Goal: Information Seeking & Learning: Learn about a topic

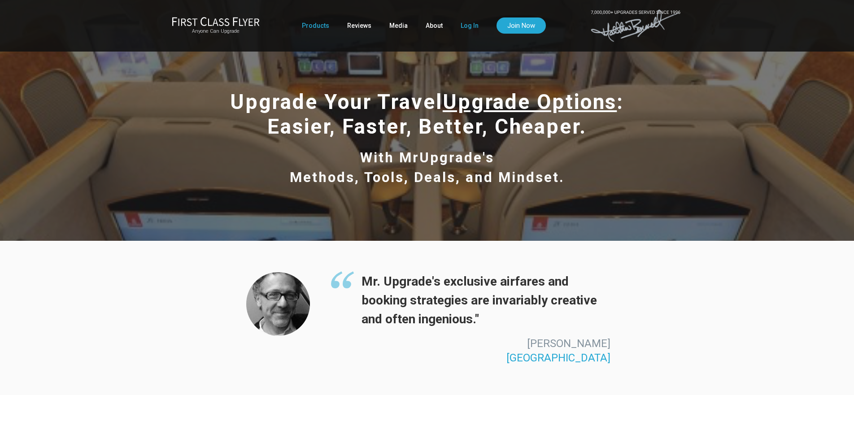
click at [469, 28] on link "Log In" at bounding box center [470, 25] width 18 height 16
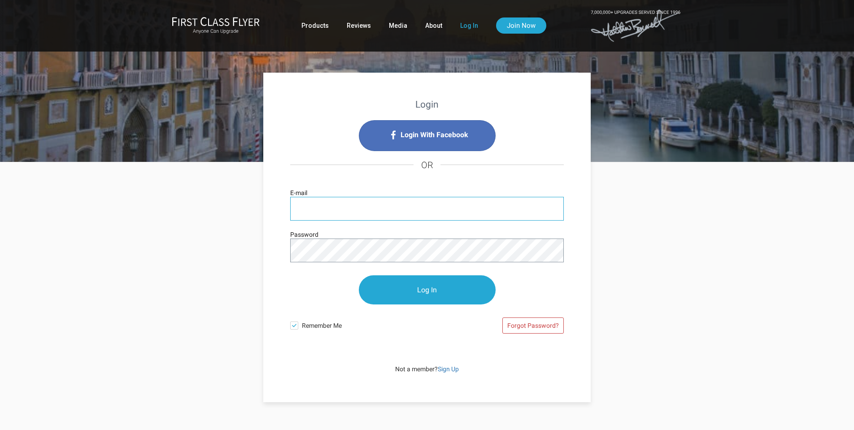
type input "[EMAIL_ADDRESS][DOMAIN_NAME]"
click at [427, 290] on input "Log In" at bounding box center [427, 289] width 137 height 29
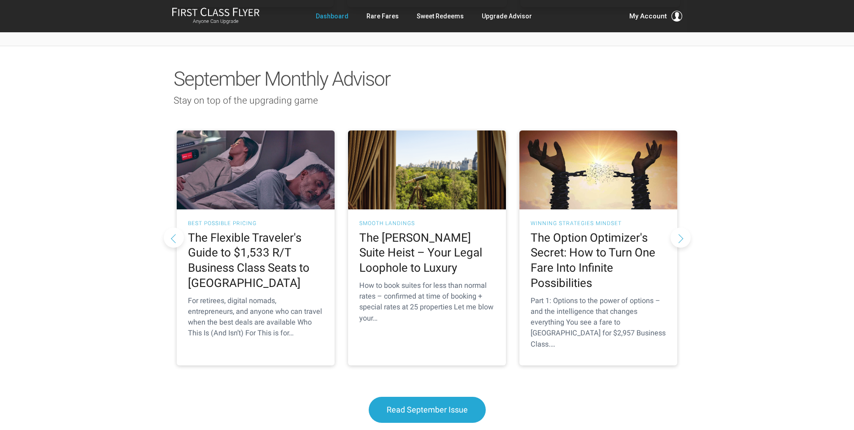
scroll to position [771, 0]
click at [470, 280] on div "How to book suites for less than normal rates – confirmed at time of booking + …" at bounding box center [426, 302] width 135 height 44
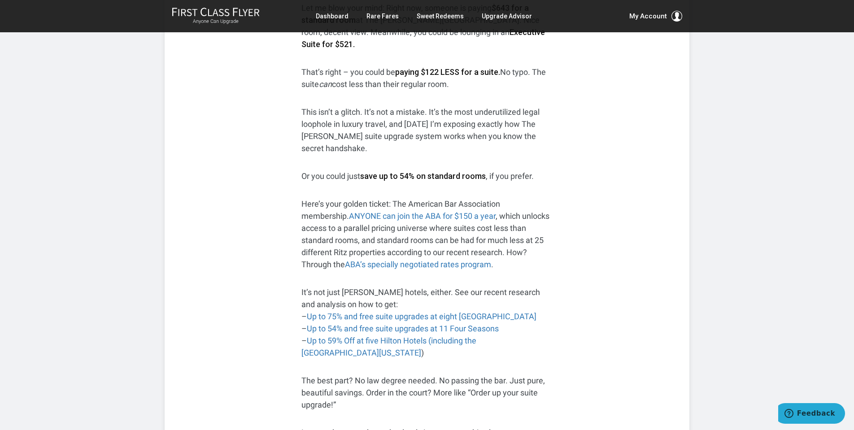
scroll to position [257, 0]
click at [454, 311] on link "Up to 75% and free suite upgrades at eight St. Regis" at bounding box center [422, 315] width 230 height 9
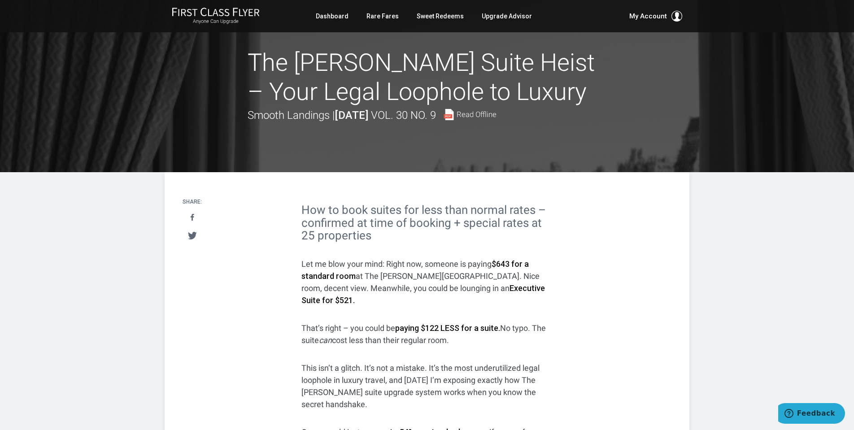
scroll to position [0, 0]
click at [339, 17] on link "Dashboard" at bounding box center [332, 16] width 33 height 16
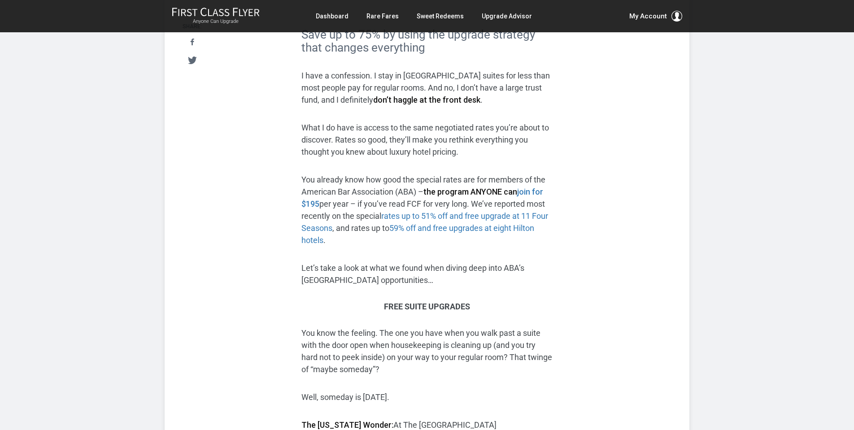
scroll to position [592, 0]
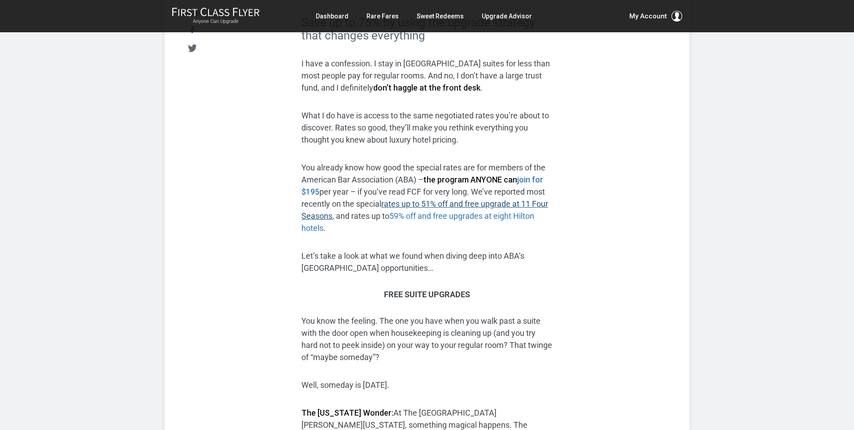
click at [518, 200] on link "rates up to 51% off and free upgrade at 11 Four Seasons" at bounding box center [424, 210] width 247 height 22
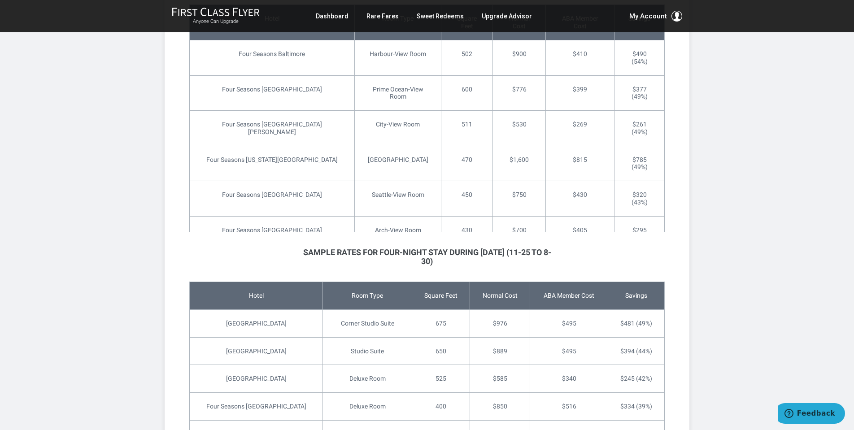
scroll to position [2702, 0]
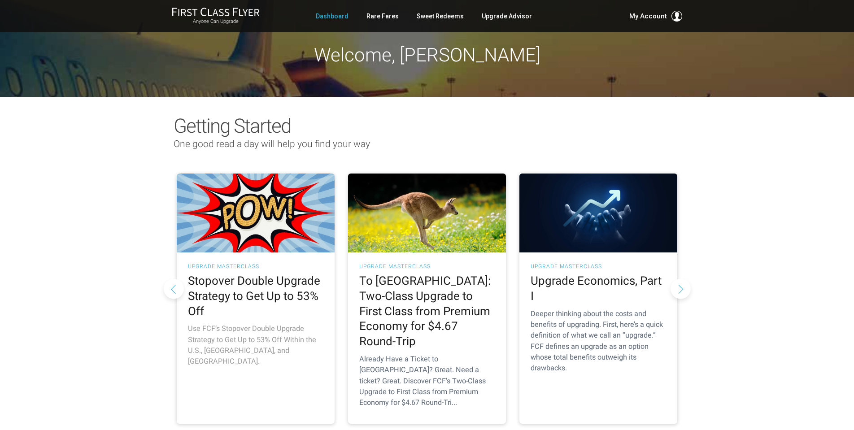
click at [259, 292] on h2 "Stopover Double Upgrade Strategy to Get Up to 53% Off" at bounding box center [255, 296] width 135 height 45
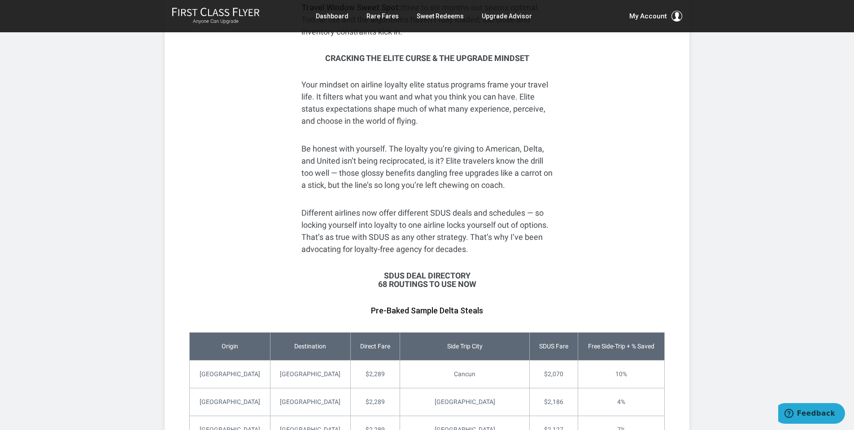
scroll to position [3651, 0]
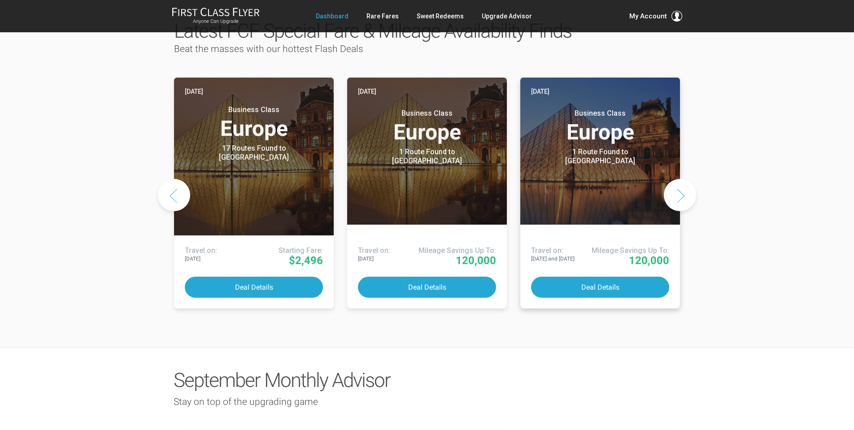
scroll to position [467, 0]
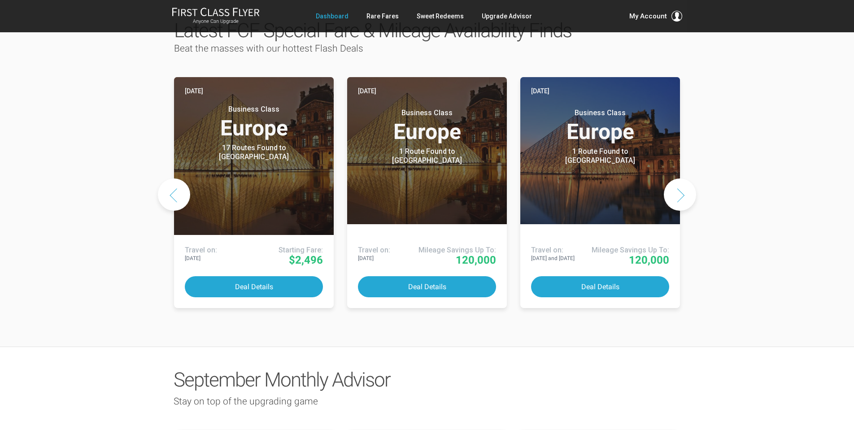
click at [677, 179] on button "Next slide" at bounding box center [680, 195] width 32 height 32
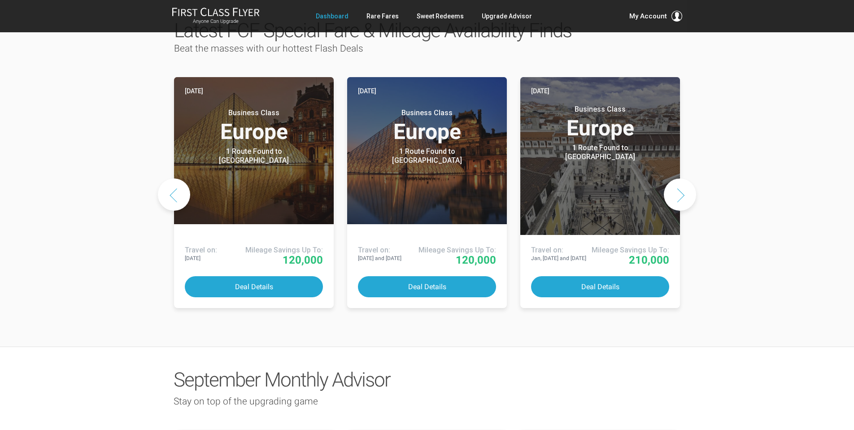
click at [677, 179] on button "Next slide" at bounding box center [680, 195] width 32 height 32
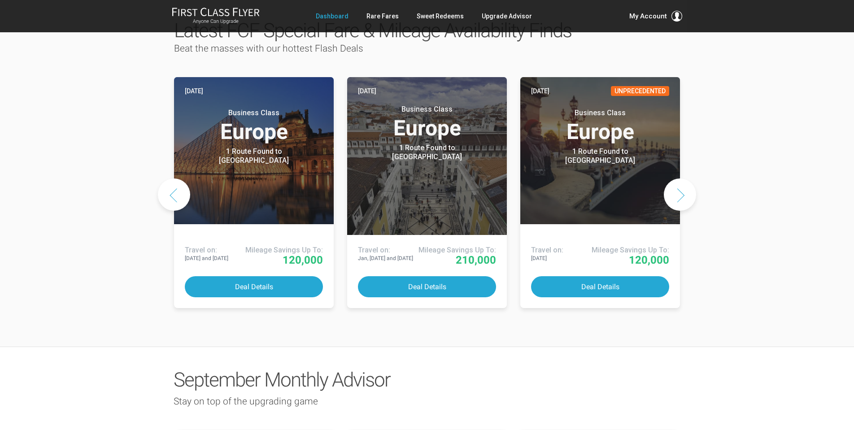
click at [677, 179] on button "Next slide" at bounding box center [680, 195] width 32 height 32
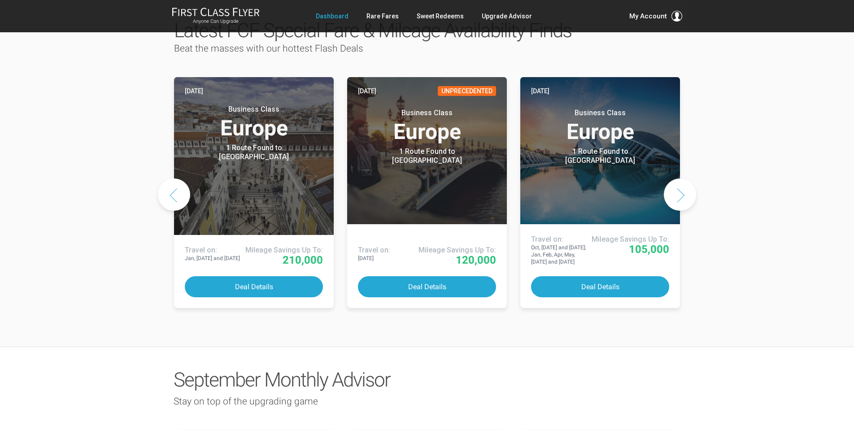
click at [677, 179] on button "Next slide" at bounding box center [680, 195] width 32 height 32
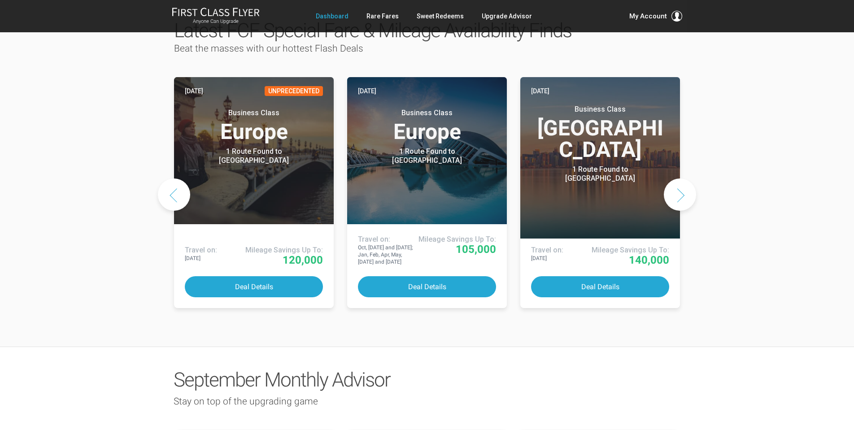
click at [677, 179] on button "Next slide" at bounding box center [680, 195] width 32 height 32
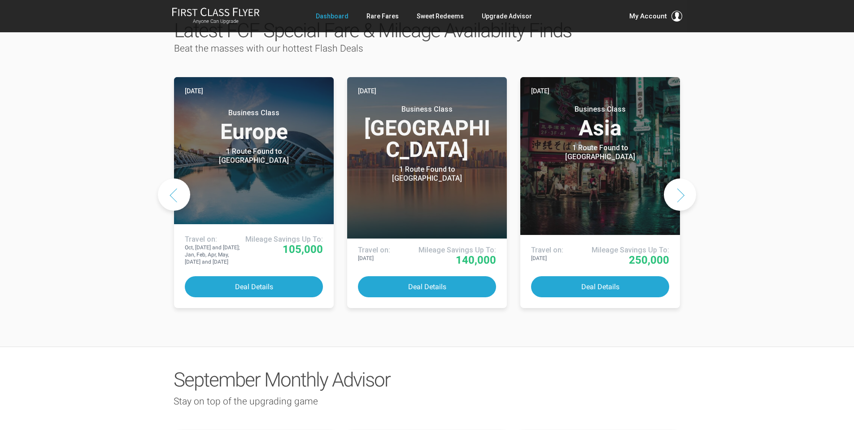
click at [677, 179] on button "Next slide" at bounding box center [680, 195] width 32 height 32
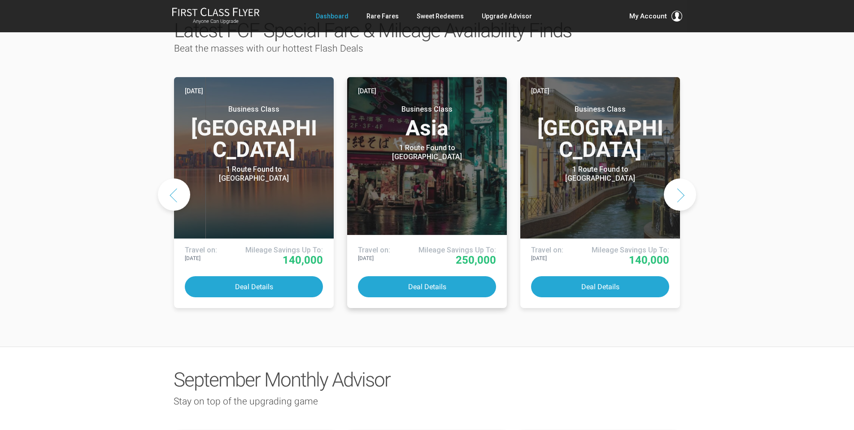
click at [414, 124] on header "Yesterday Business Class Asia 1 Route Found to Tokyo Use These Miles / Points:" at bounding box center [427, 156] width 160 height 158
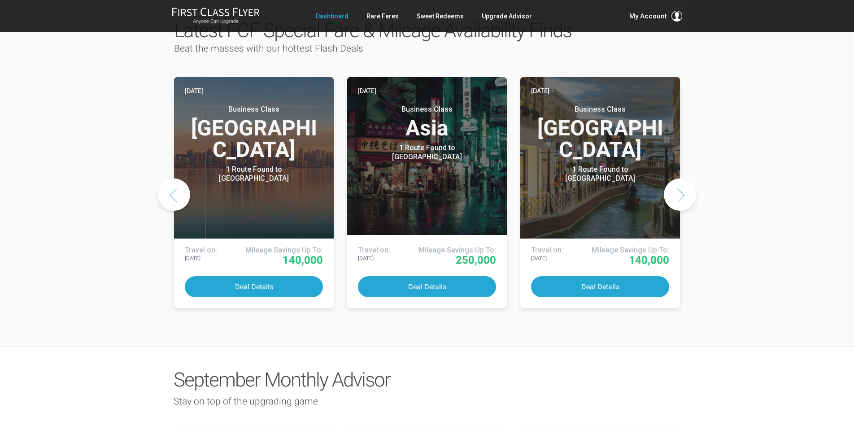
click at [680, 179] on button "Next slide" at bounding box center [680, 195] width 32 height 32
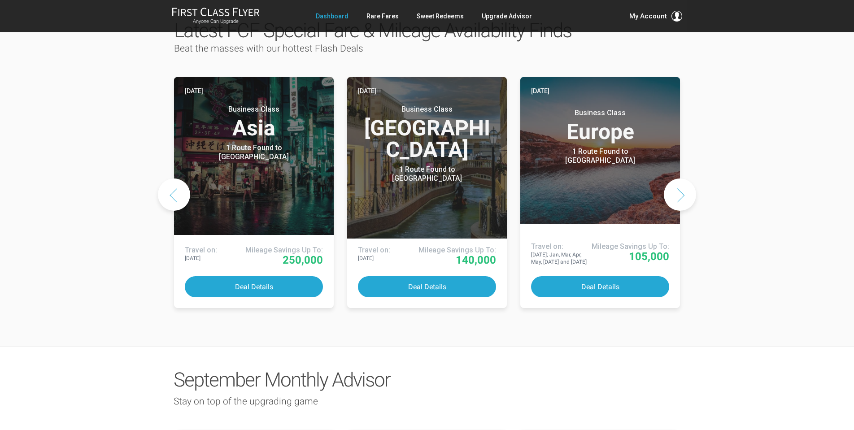
click at [680, 179] on button "Next slide" at bounding box center [680, 195] width 32 height 32
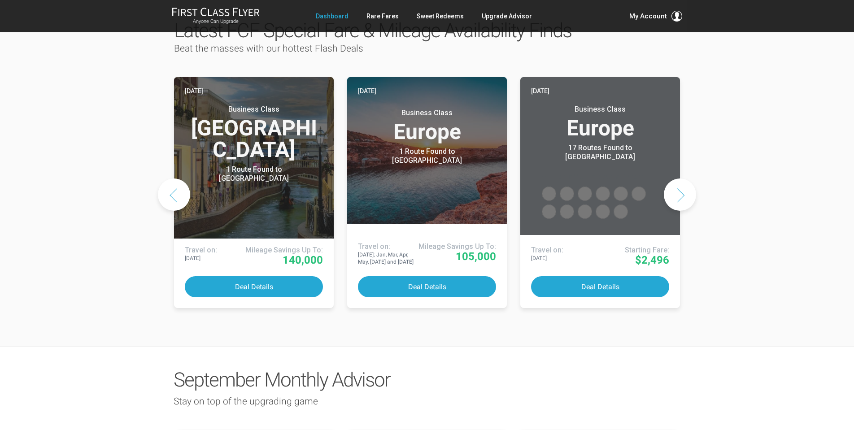
click at [680, 179] on button "Next slide" at bounding box center [680, 195] width 32 height 32
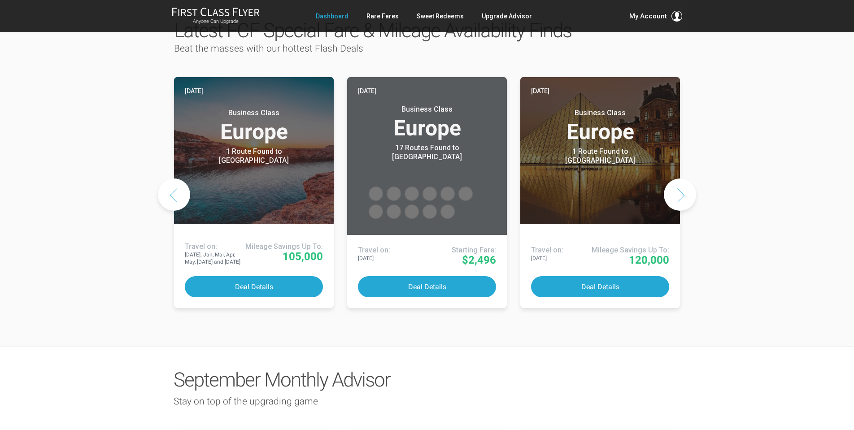
click at [680, 179] on button "Next slide" at bounding box center [680, 195] width 32 height 32
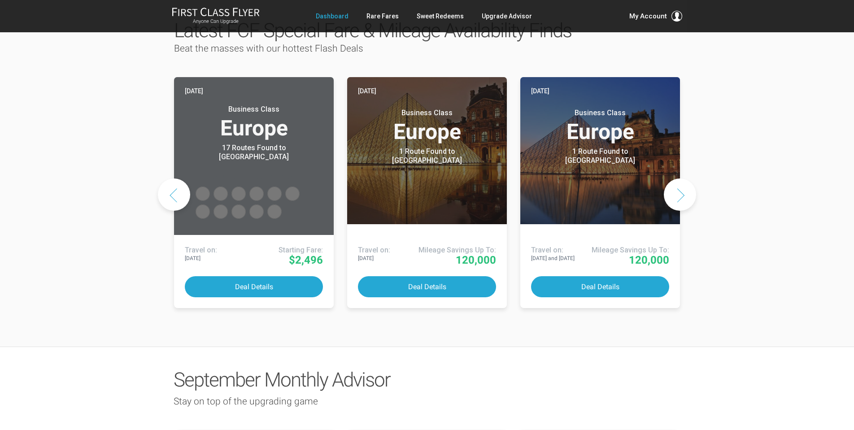
click at [680, 179] on button "Next slide" at bounding box center [680, 195] width 32 height 32
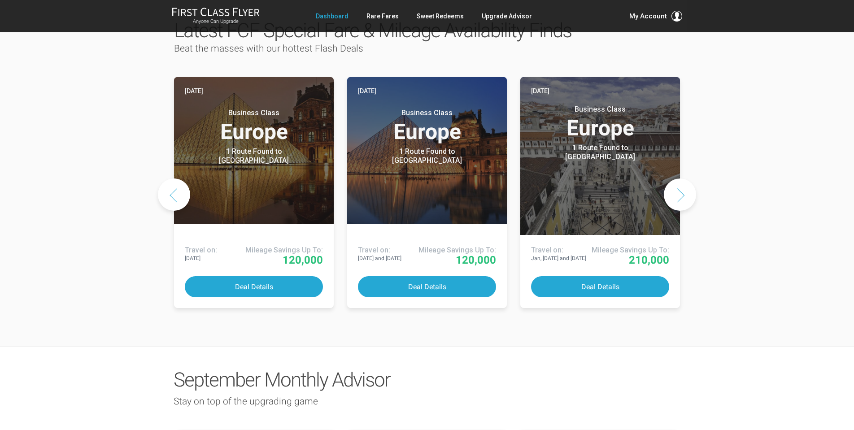
click at [680, 179] on button "Next slide" at bounding box center [680, 195] width 32 height 32
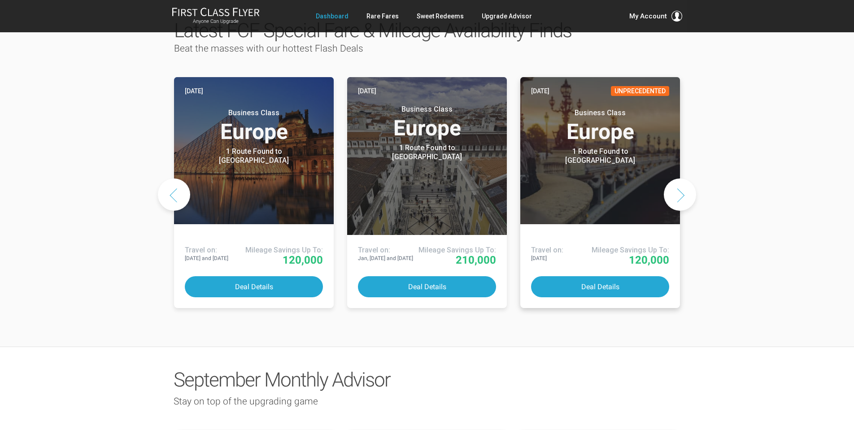
click at [619, 153] on header "Today Unprecedented Business Class Europe 1 Route Found to Paris Use These Mile…" at bounding box center [600, 150] width 160 height 147
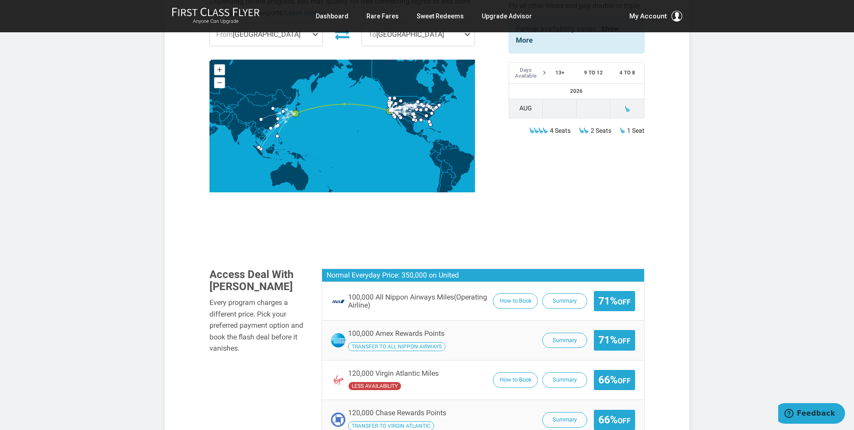
scroll to position [382, 0]
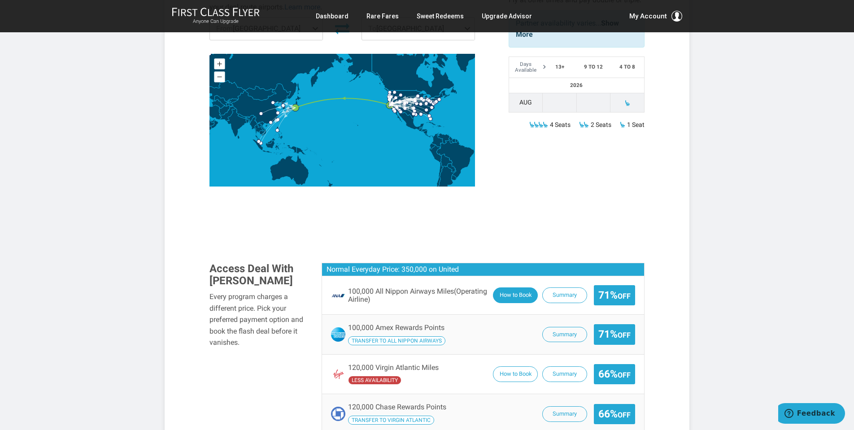
click at [519, 288] on button "How to Book" at bounding box center [515, 296] width 45 height 16
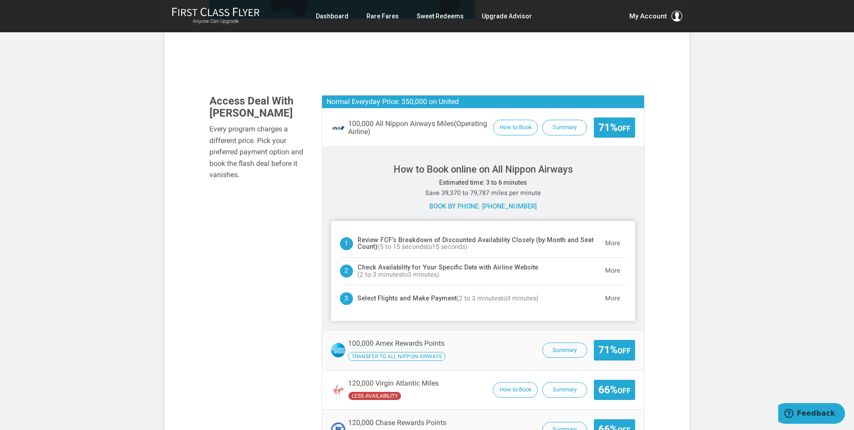
scroll to position [551, 0]
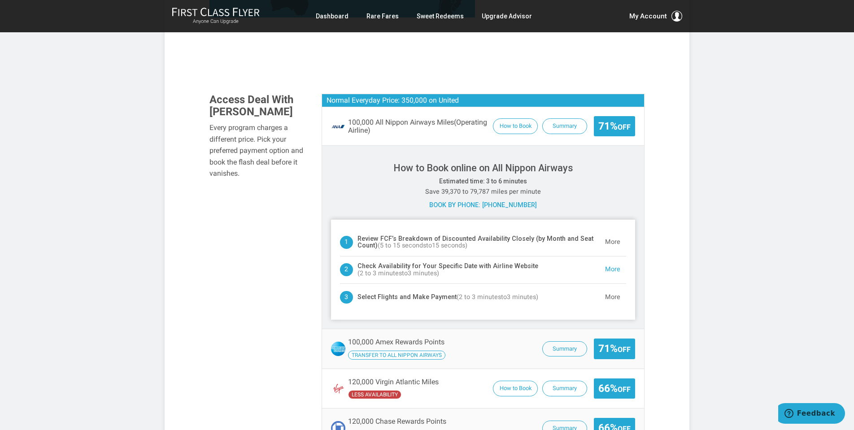
click at [610, 261] on button "More" at bounding box center [612, 270] width 27 height 18
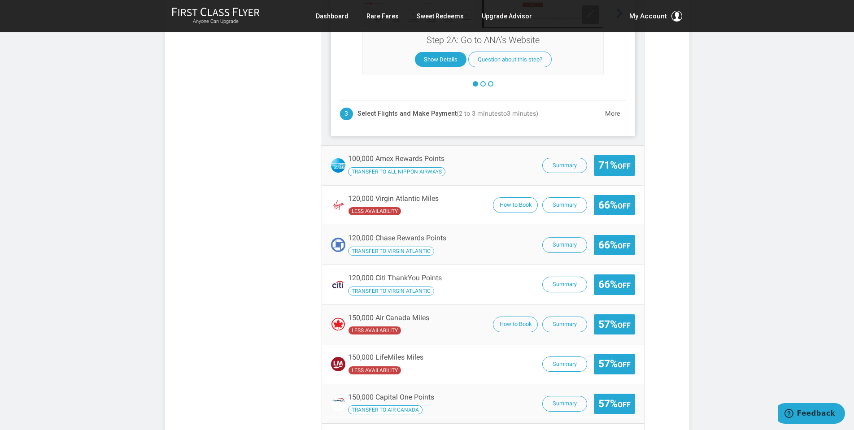
scroll to position [892, 0]
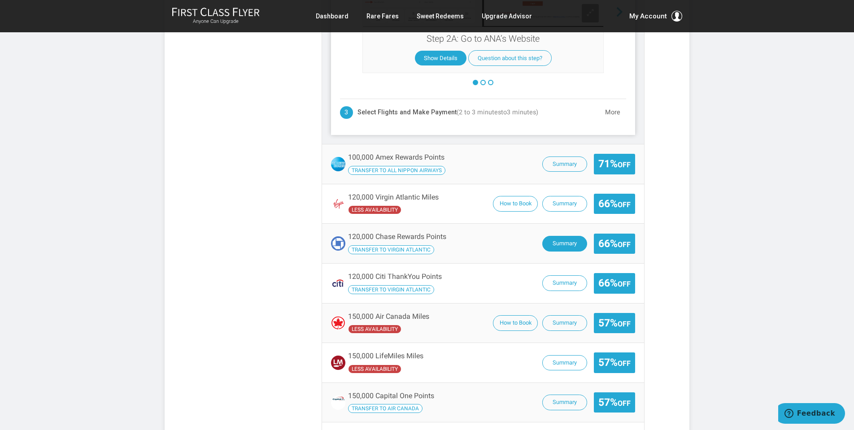
click at [566, 236] on button "Summary" at bounding box center [564, 244] width 45 height 16
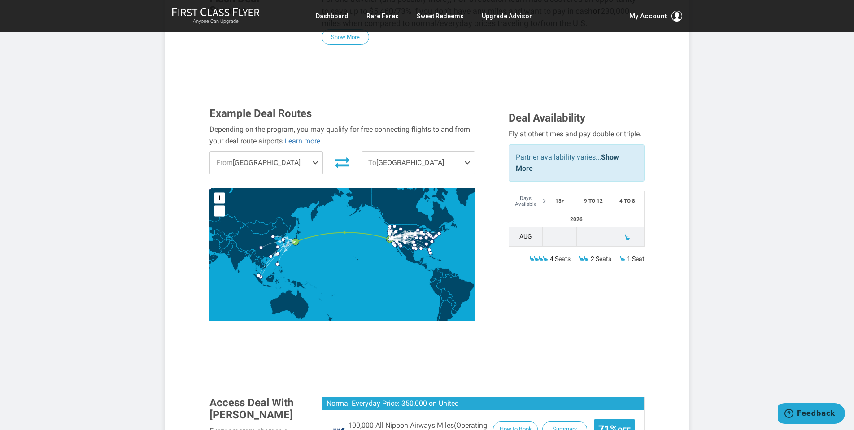
scroll to position [246, 0]
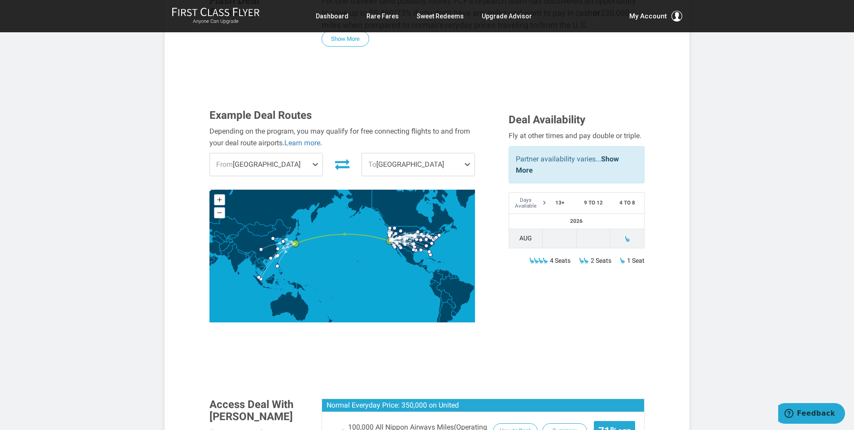
click at [529, 193] on th "Days Available" at bounding box center [526, 203] width 34 height 21
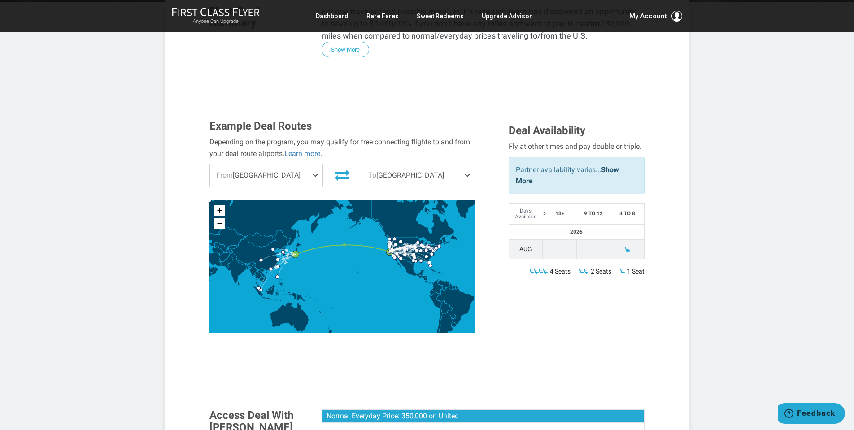
scroll to position [235, 0]
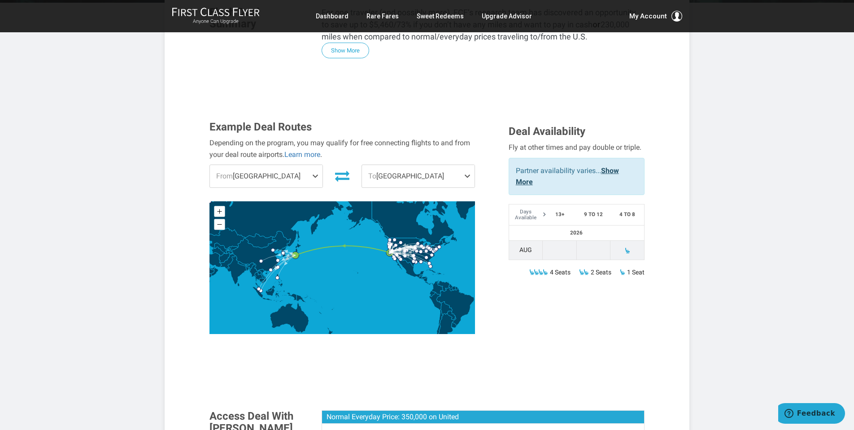
click at [612, 166] on link "Show More" at bounding box center [567, 176] width 103 height 20
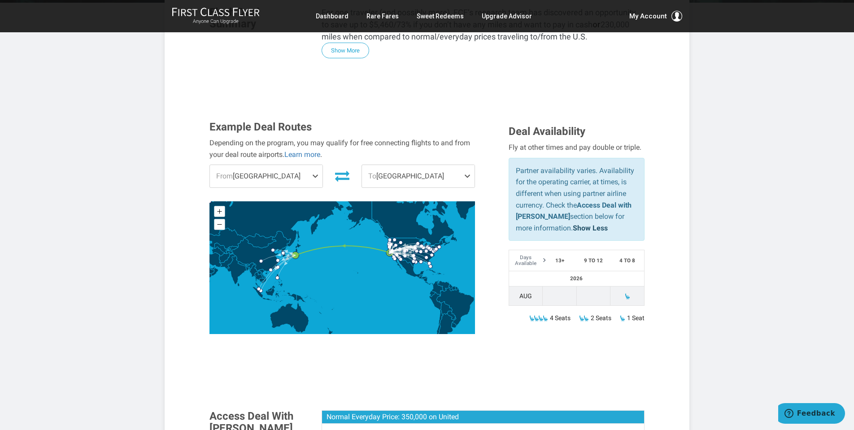
click at [588, 271] on th "2026" at bounding box center [576, 278] width 135 height 15
click at [550, 271] on th "2026" at bounding box center [576, 278] width 135 height 15
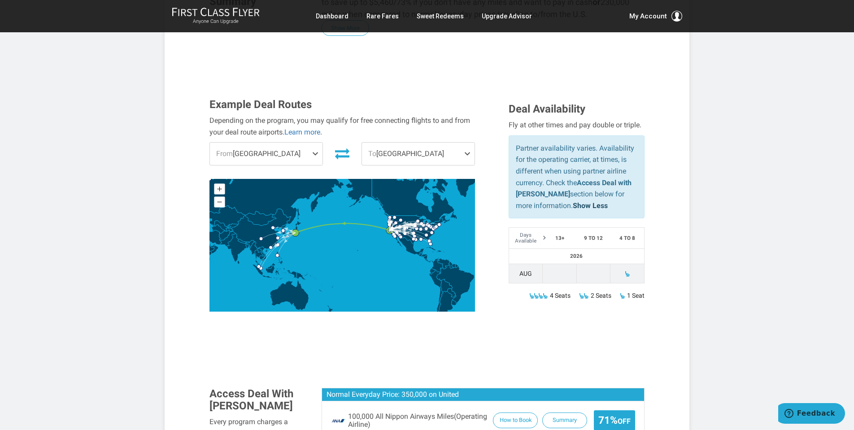
scroll to position [272, 0]
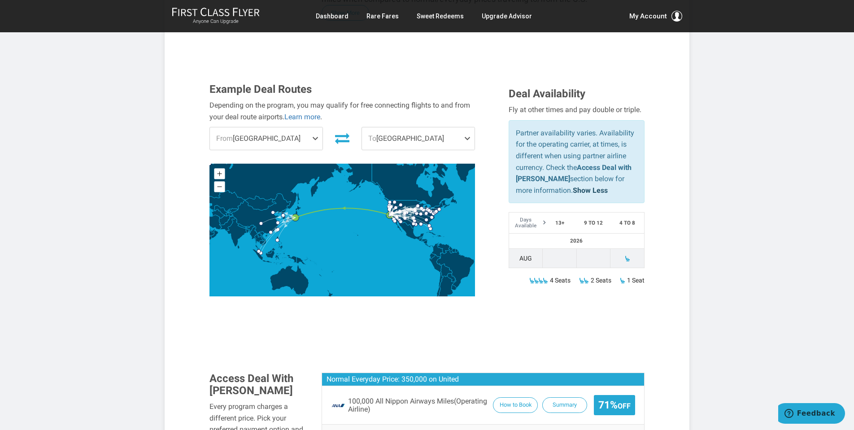
click at [529, 213] on th "Days Available" at bounding box center [526, 223] width 34 height 21
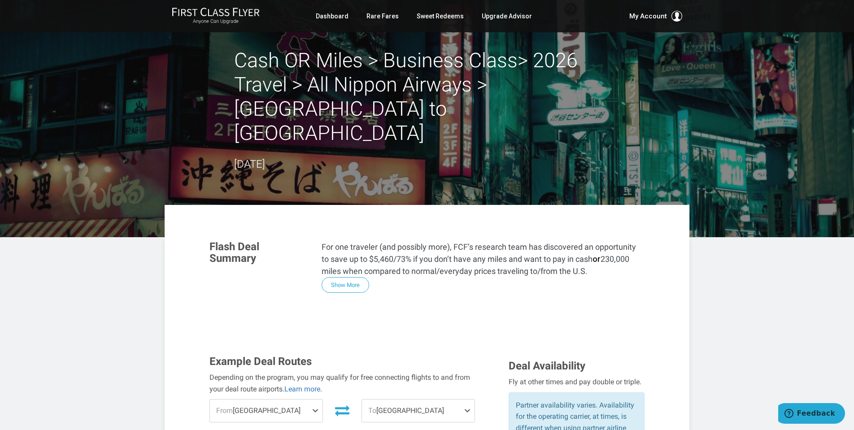
scroll to position [0, 0]
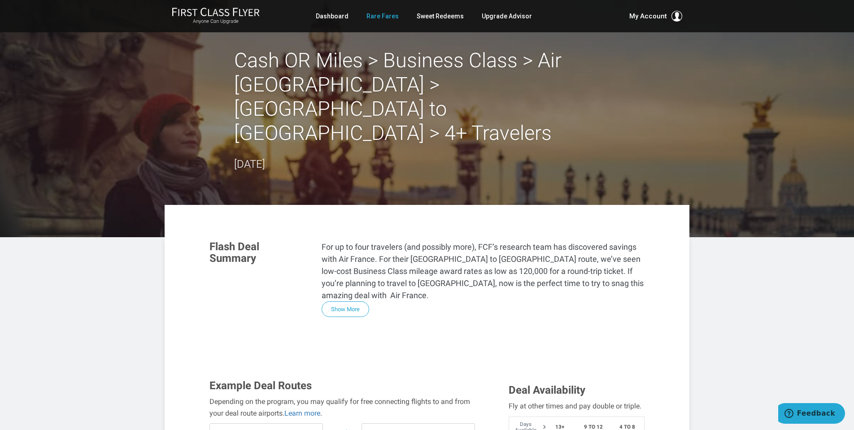
click at [383, 16] on link "Rare Fares" at bounding box center [382, 16] width 32 height 16
